Goal: Task Accomplishment & Management: Manage account settings

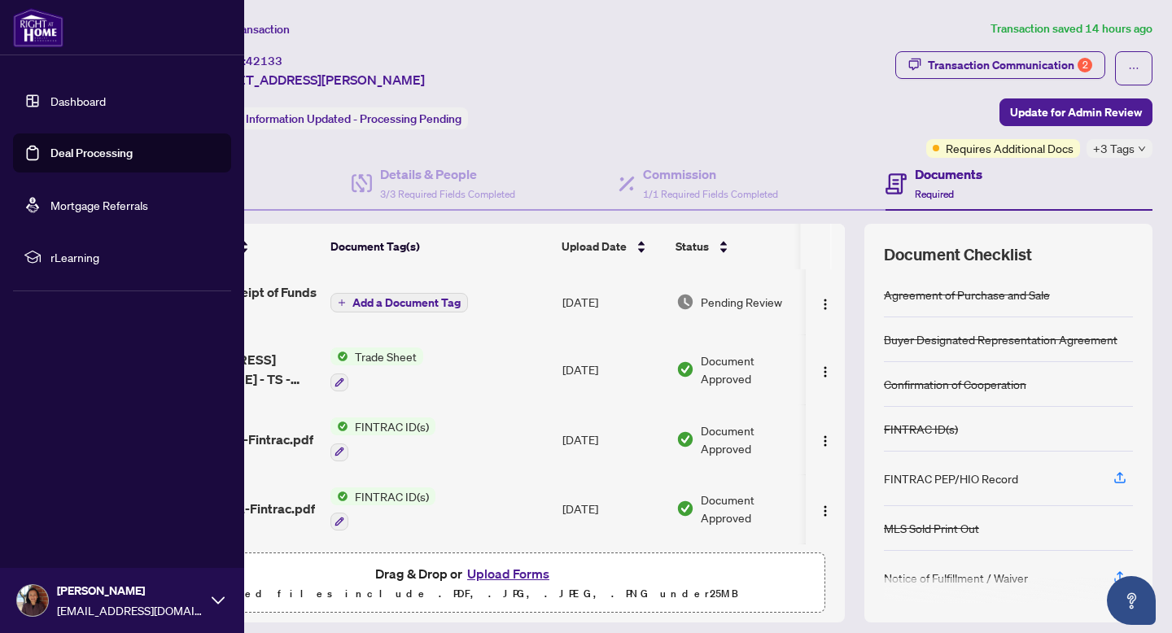
click at [50, 150] on link "Deal Processing" at bounding box center [91, 153] width 82 height 15
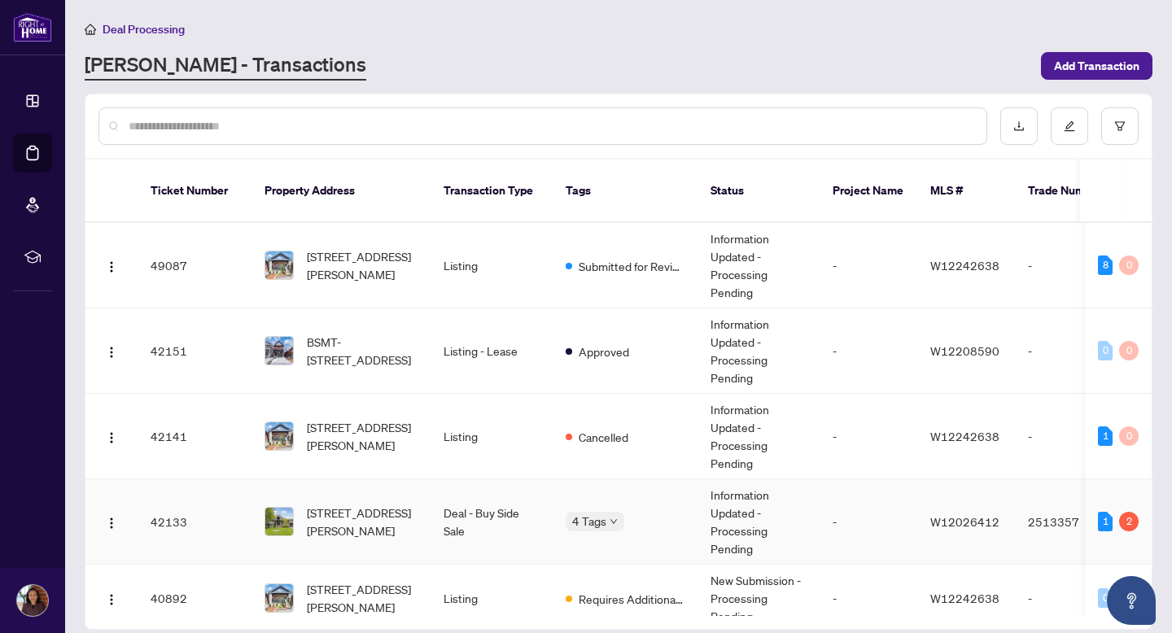
click at [235, 500] on td "42133" at bounding box center [195, 521] width 114 height 85
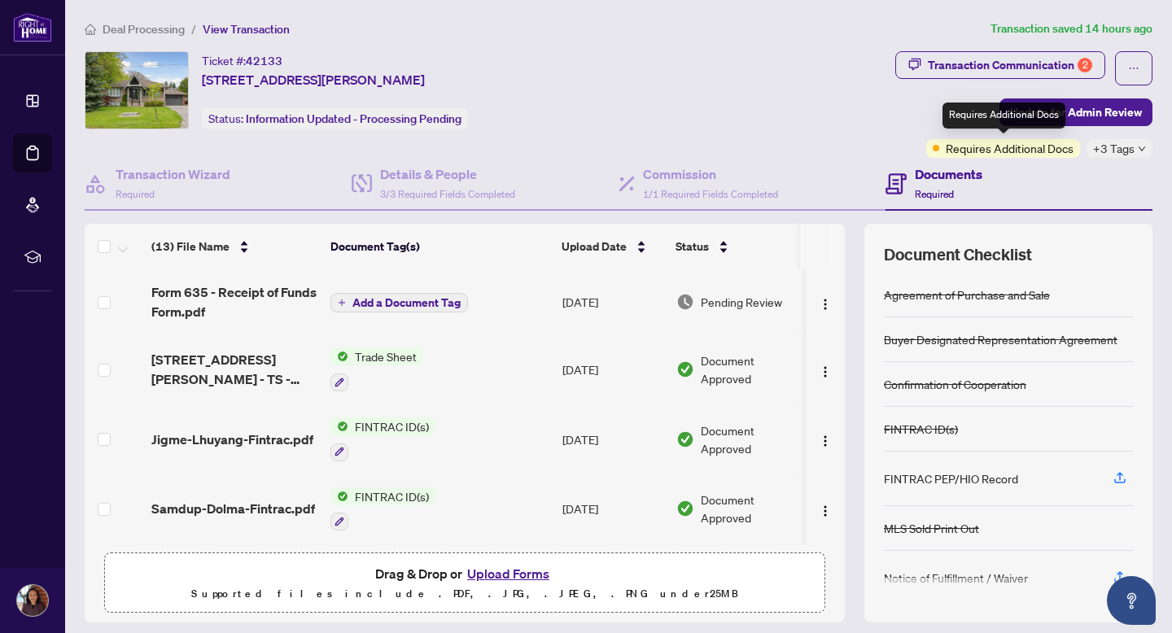
click at [986, 146] on span "Requires Additional Docs" at bounding box center [1010, 148] width 128 height 18
click at [1117, 142] on span "+3 Tags" at bounding box center [1114, 148] width 42 height 19
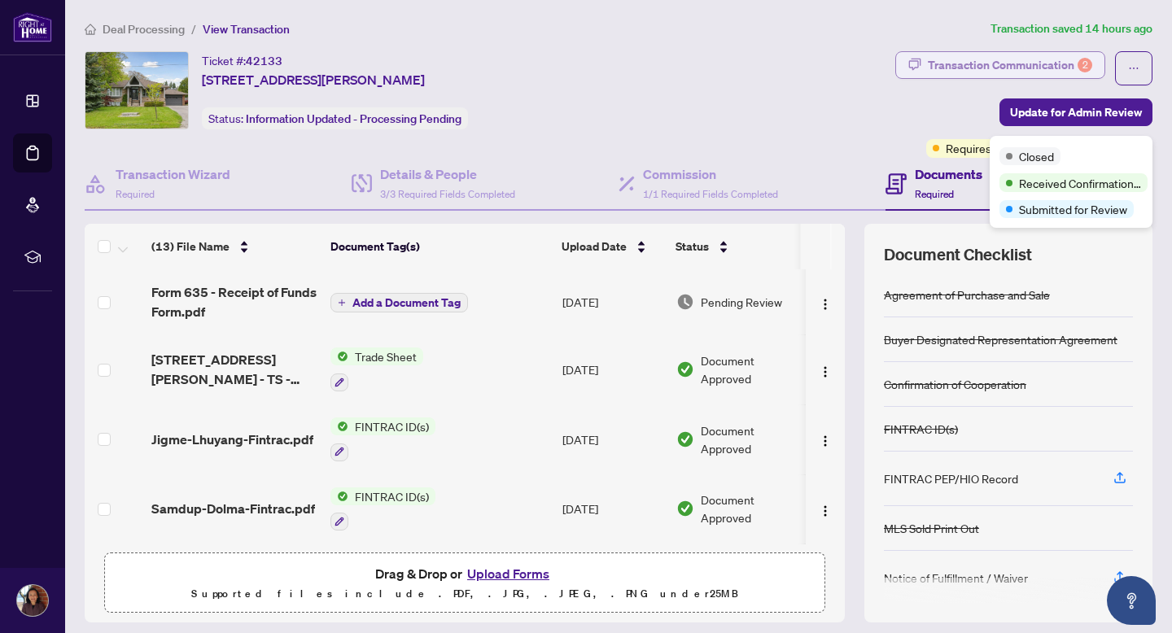
click at [1035, 55] on div "Transaction Communication 2" at bounding box center [1010, 65] width 164 height 26
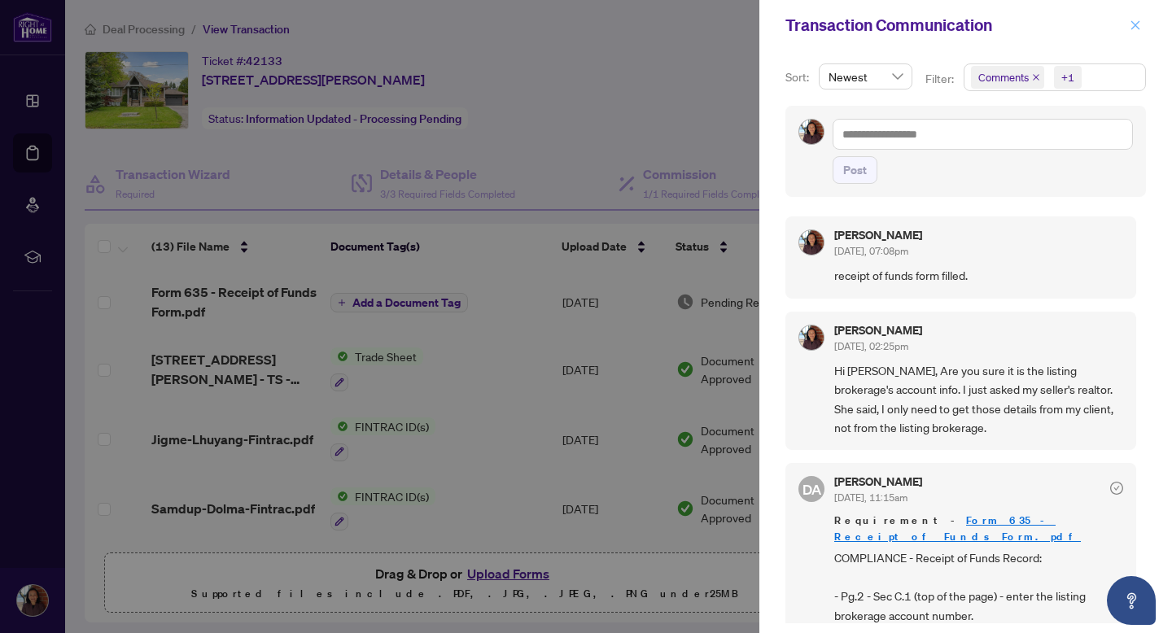
click at [1139, 26] on icon "close" at bounding box center [1135, 25] width 11 height 11
